Goal: Find specific page/section: Find specific page/section

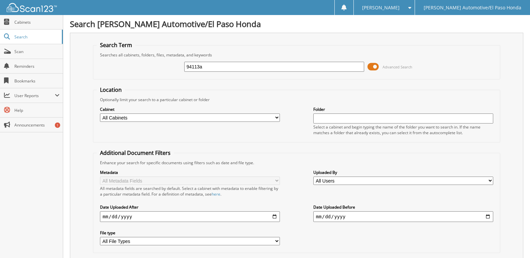
drag, startPoint x: 217, startPoint y: 65, endPoint x: 81, endPoint y: 66, distance: 136.3
click at [81, 66] on div "Search Term Searches all cabinets, folders, files, metadata, and keywords 94113…" at bounding box center [296, 158] width 453 height 250
type input "51985K"
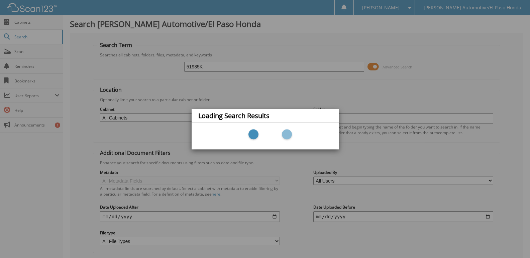
scroll to position [22, 0]
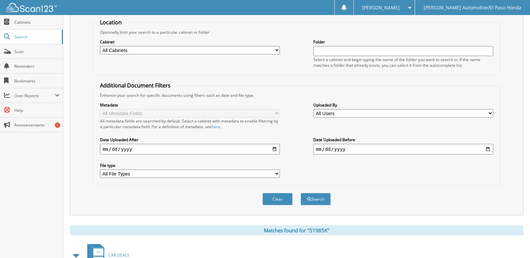
scroll to position [152, 0]
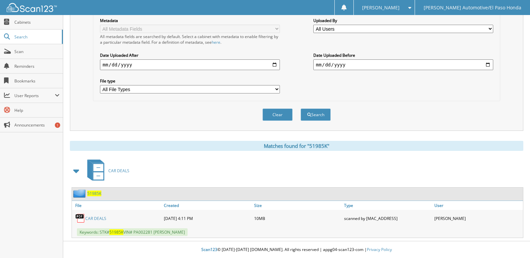
click at [96, 195] on span "51985K" at bounding box center [94, 194] width 14 height 6
